Goal: Check status: Check status

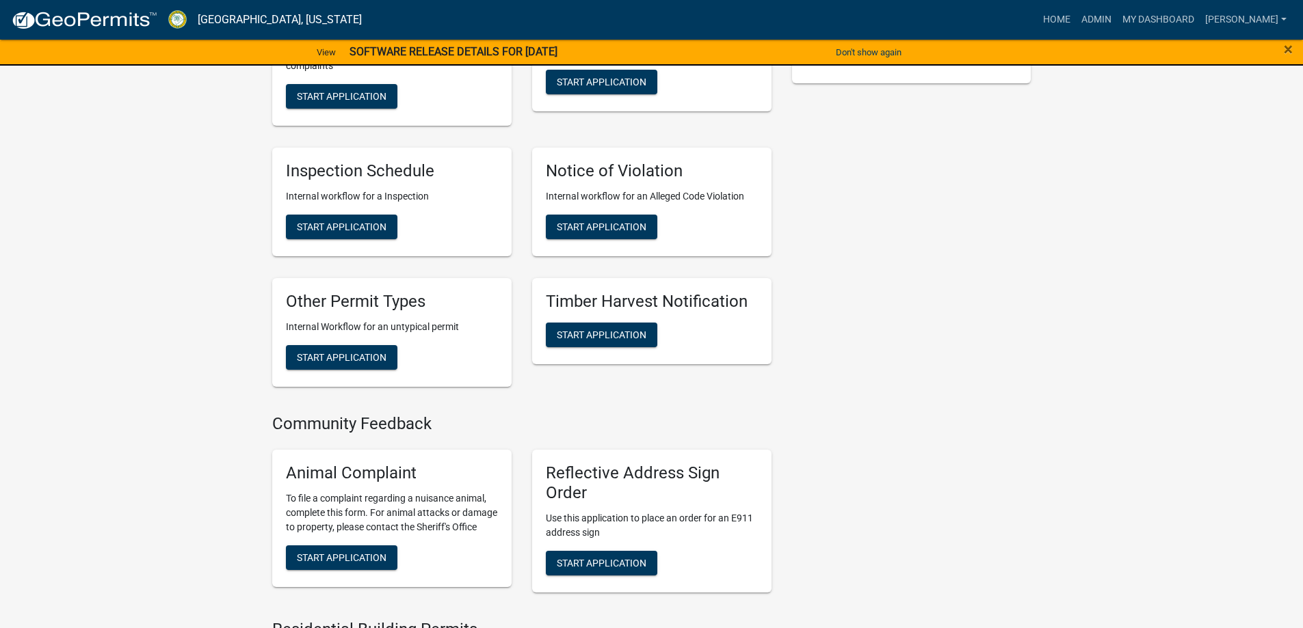
scroll to position [479, 0]
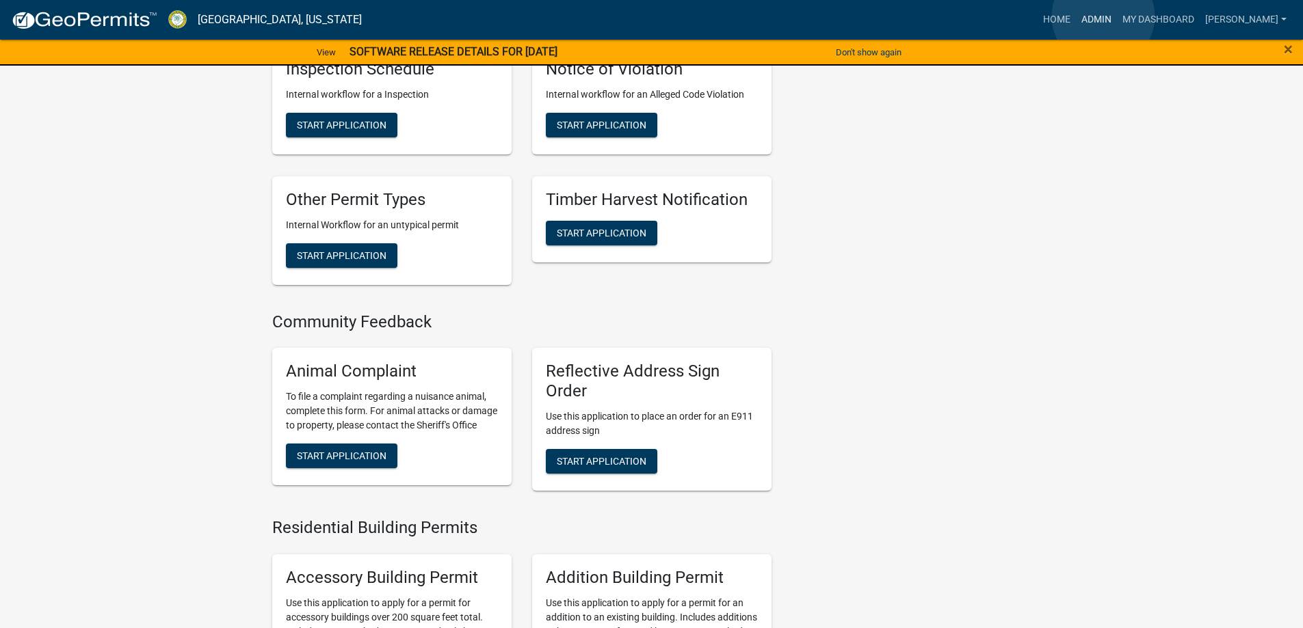
click at [1103, 16] on link "Admin" at bounding box center [1096, 20] width 41 height 26
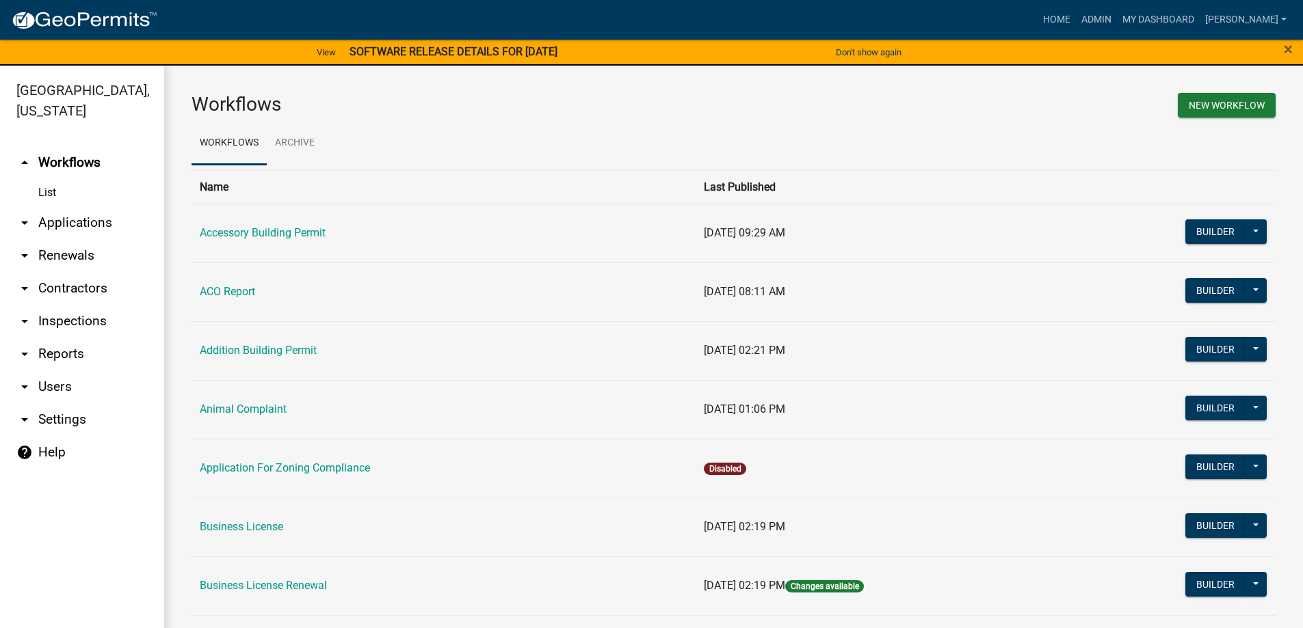
click at [50, 193] on link "List" at bounding box center [82, 192] width 164 height 27
click at [57, 219] on link "arrow_drop_down Applications" at bounding box center [82, 223] width 164 height 33
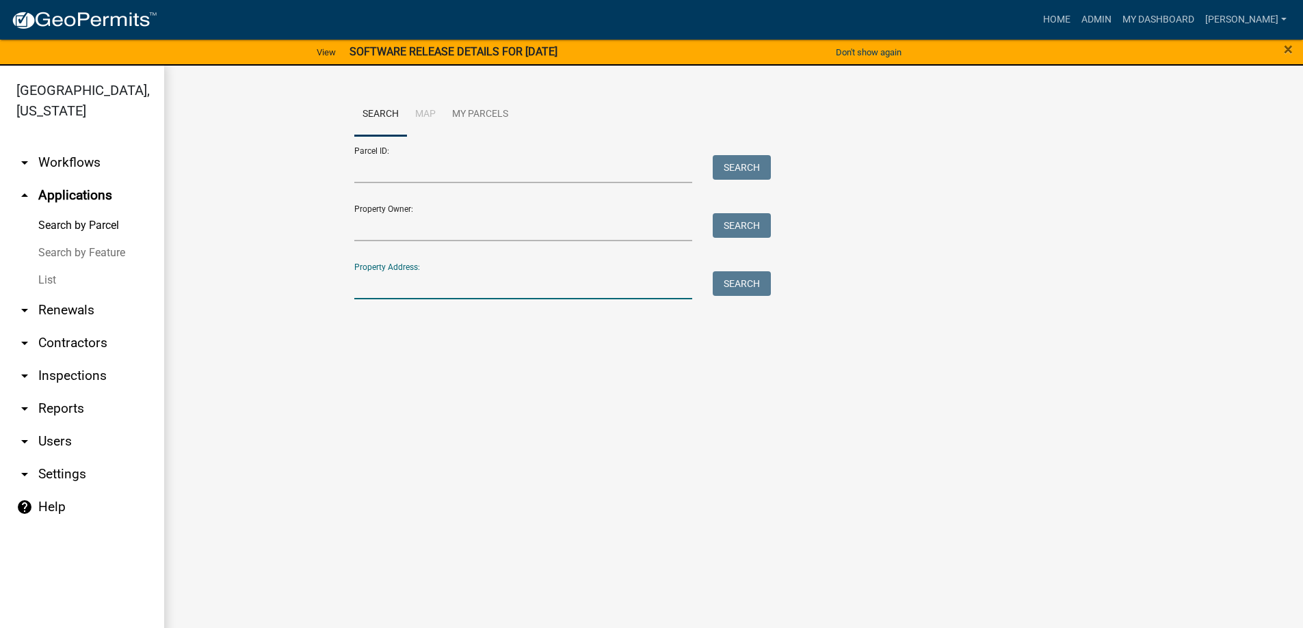
click at [488, 287] on input "Property Address:" at bounding box center [523, 286] width 339 height 28
type input "3610"
click at [729, 278] on button "Search" at bounding box center [742, 284] width 58 height 25
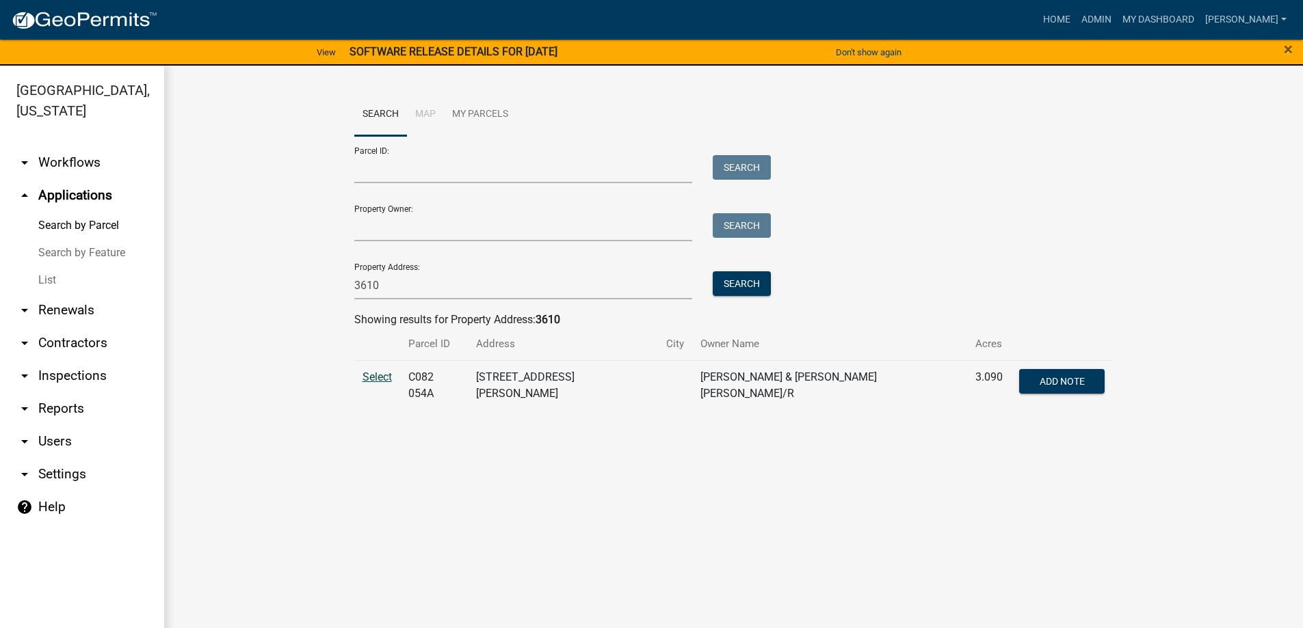
click at [369, 375] on span "Select" at bounding box center [376, 377] width 29 height 13
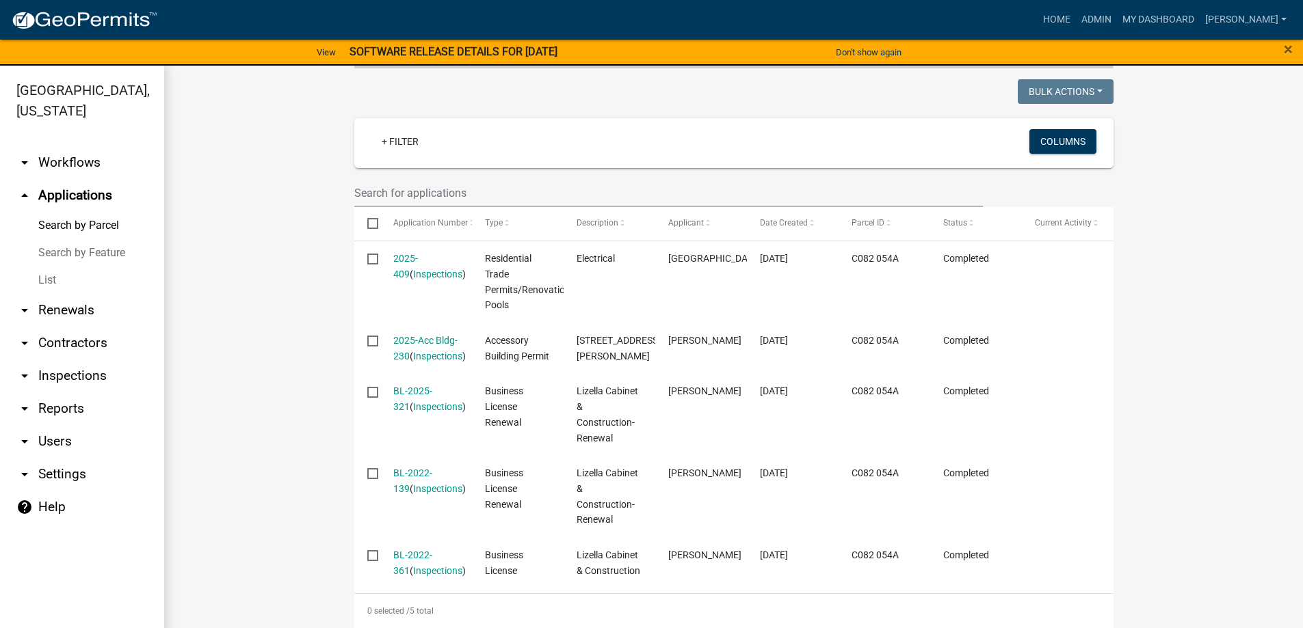
scroll to position [363, 0]
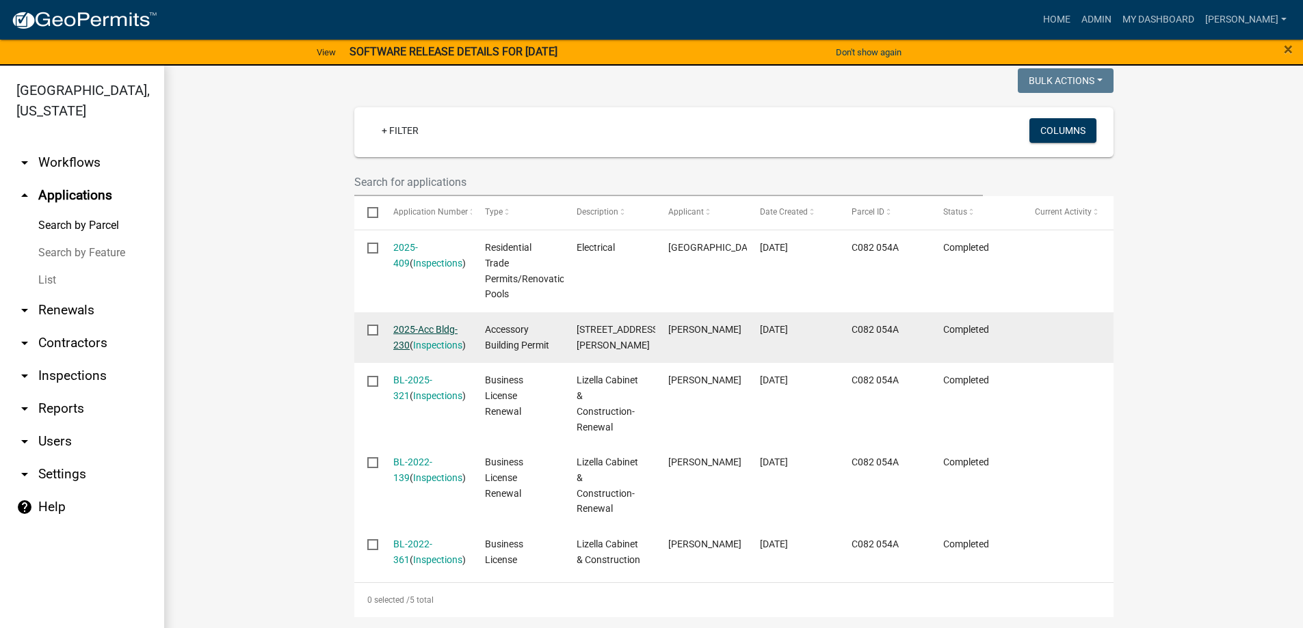
click at [424, 324] on link "2025-Acc Bldg-230" at bounding box center [425, 337] width 64 height 27
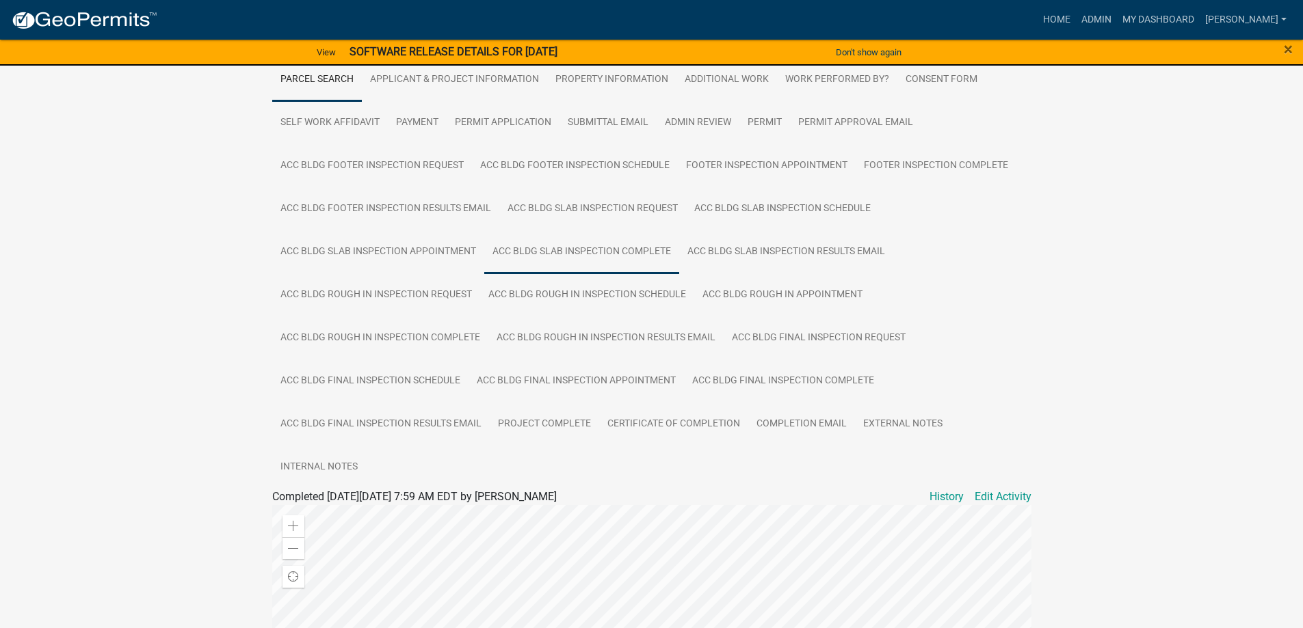
scroll to position [342, 0]
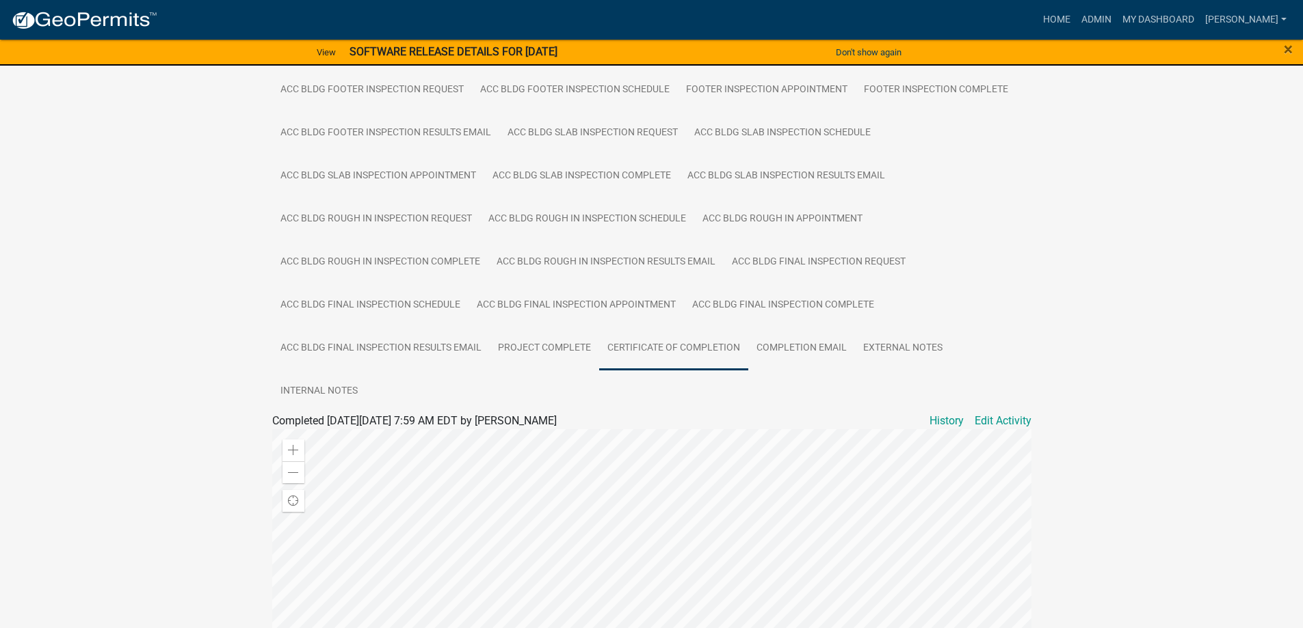
click at [661, 347] on link "Certificate of Completion" at bounding box center [673, 349] width 149 height 44
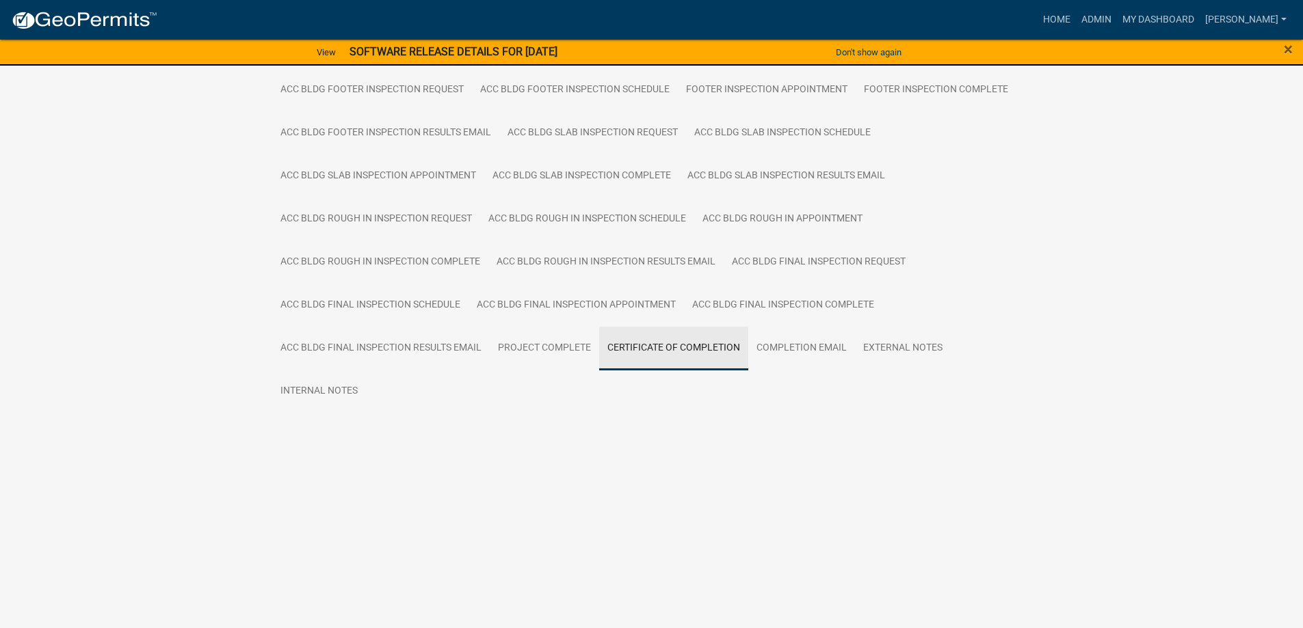
scroll to position [217, 0]
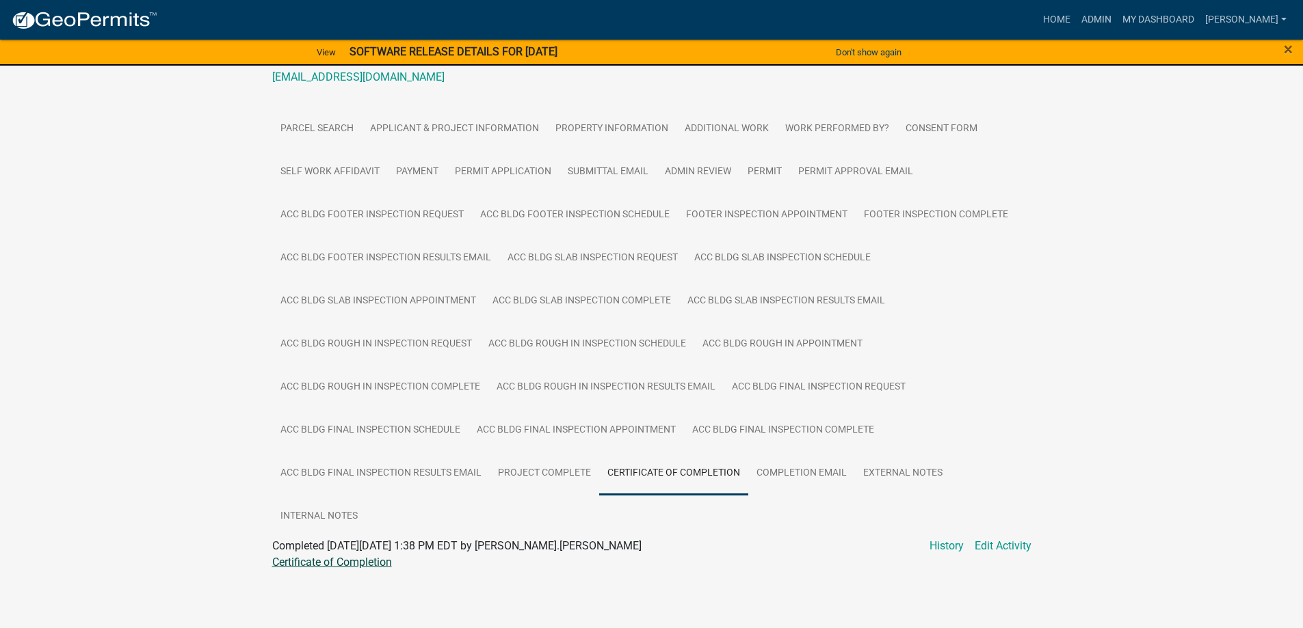
click at [365, 564] on link "Certificate of Completion" at bounding box center [332, 562] width 120 height 13
